Goal: Information Seeking & Learning: Learn about a topic

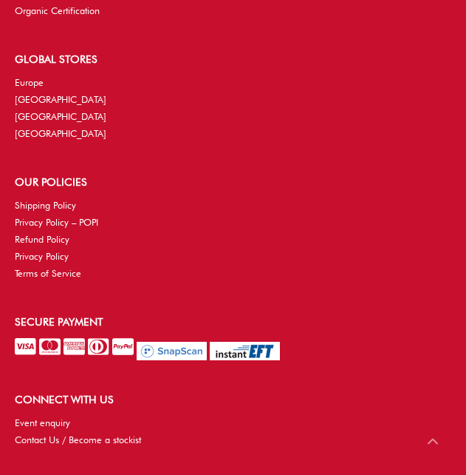
scroll to position [3963, 0]
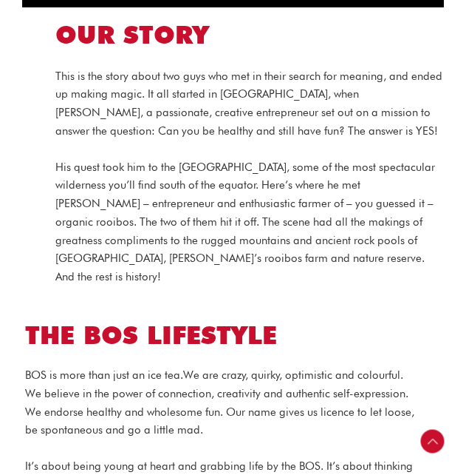
scroll to position [978, 0]
